Goal: Navigation & Orientation: Find specific page/section

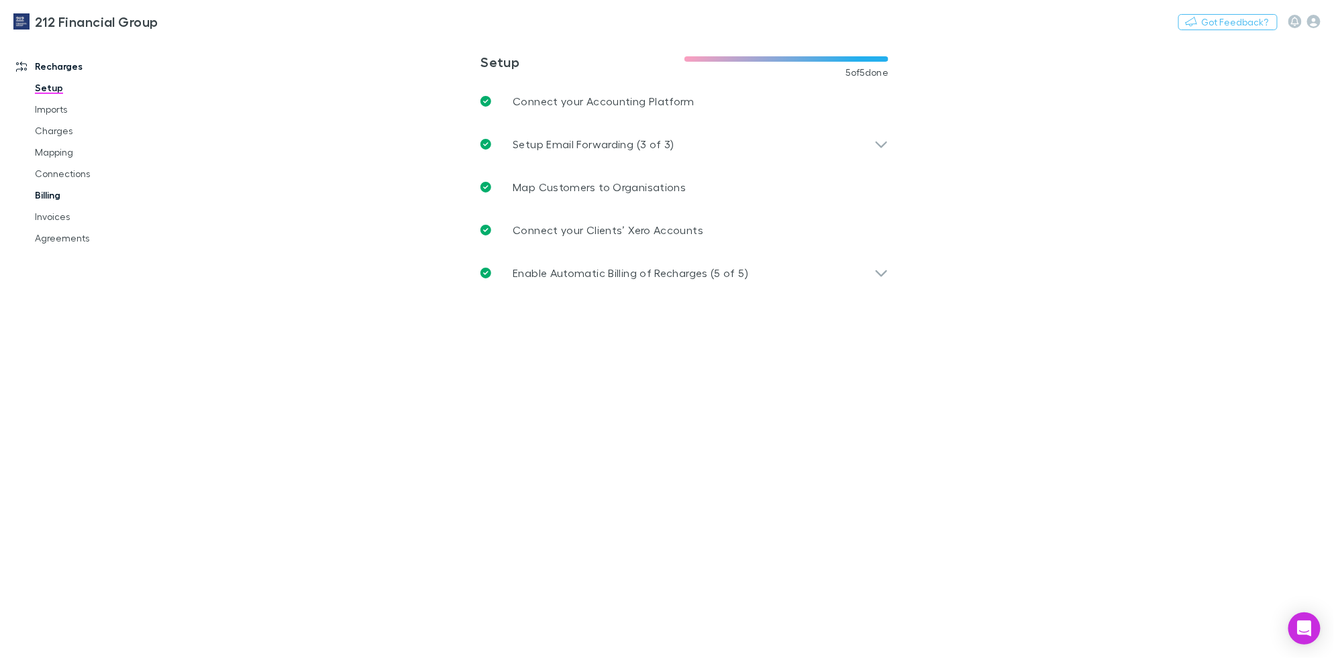
click at [51, 197] on link "Billing" at bounding box center [101, 195] width 160 height 21
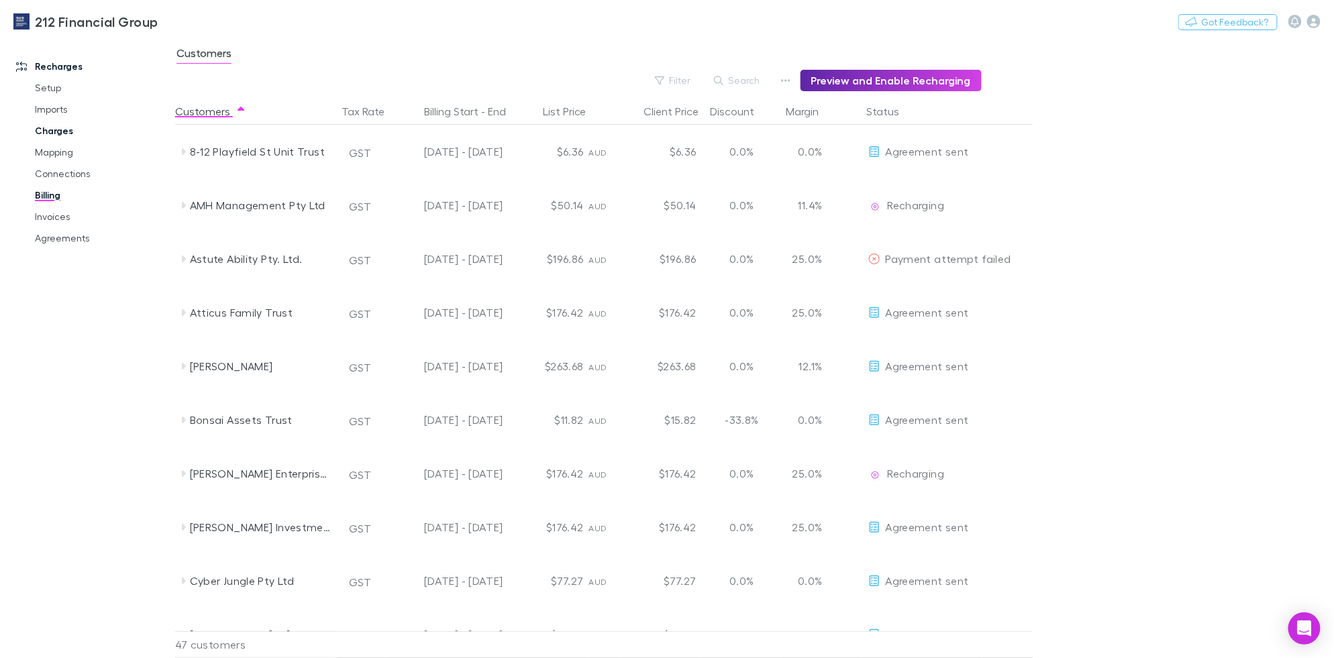
click at [60, 130] on link "Charges" at bounding box center [101, 130] width 160 height 21
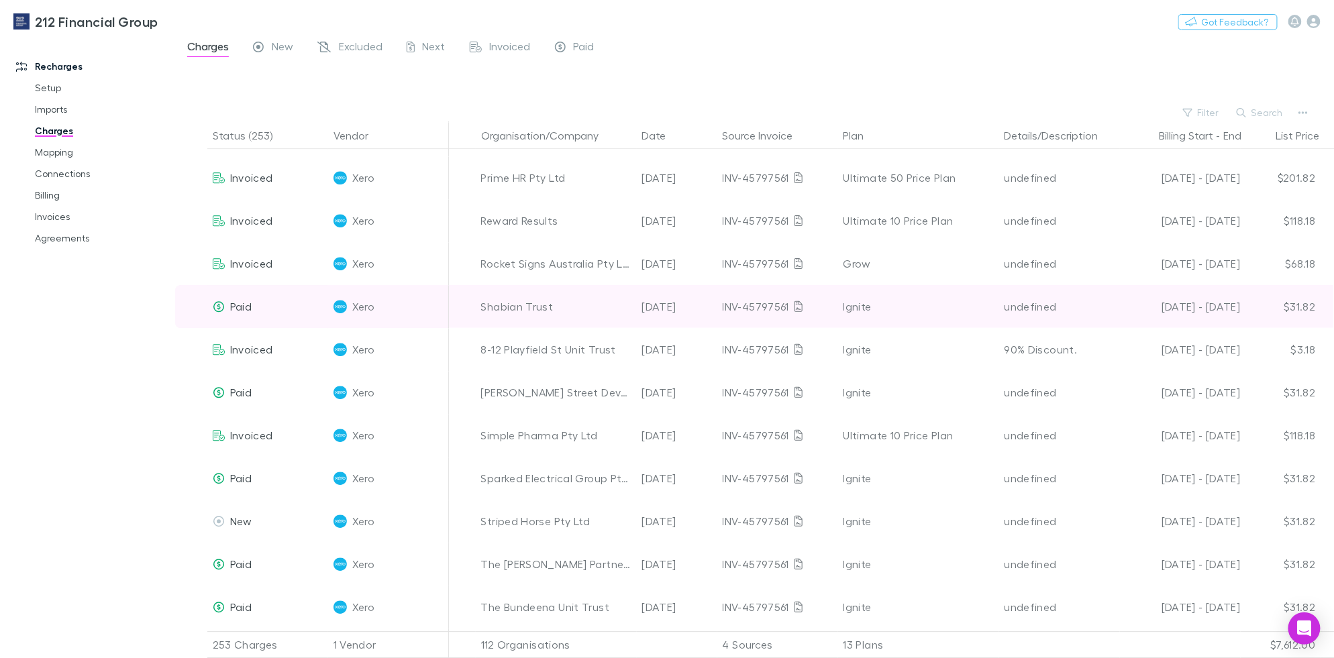
scroll to position [3825, 0]
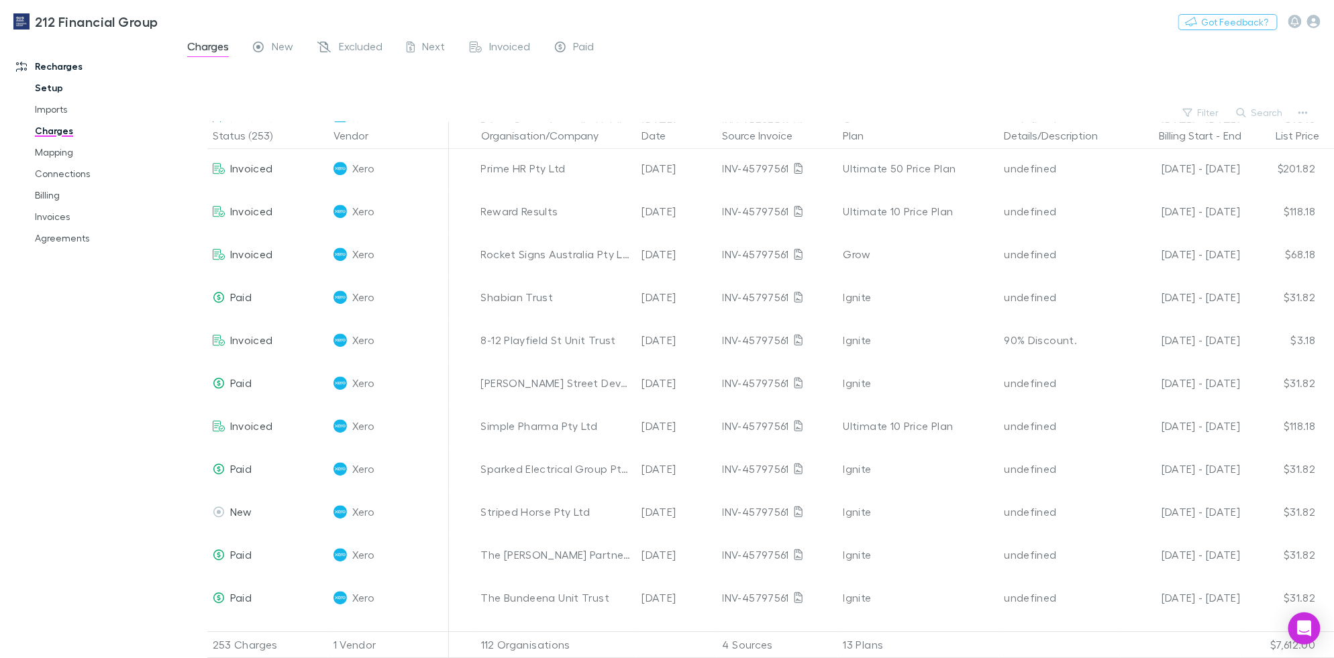
drag, startPoint x: 150, startPoint y: 342, endPoint x: 159, endPoint y: 97, distance: 245.1
